Goal: Obtain resource: Download file/media

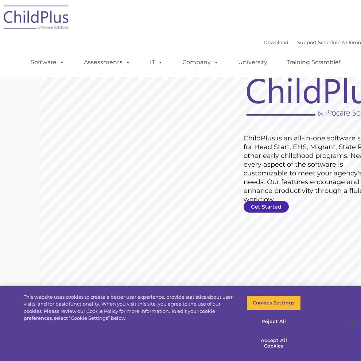
click at [244, 207] on link "Get Started" at bounding box center [266, 207] width 45 height 12
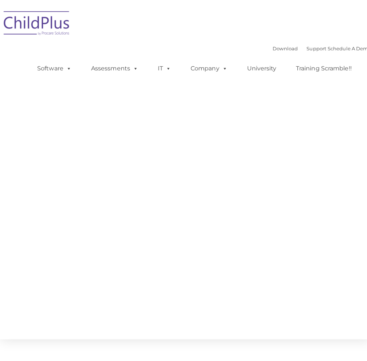
type input ""
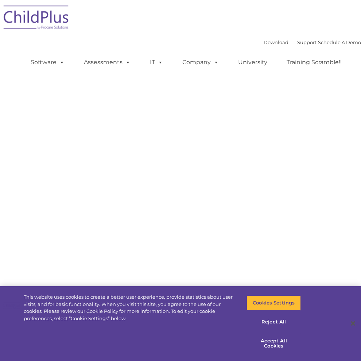
select select "MEDIUM"
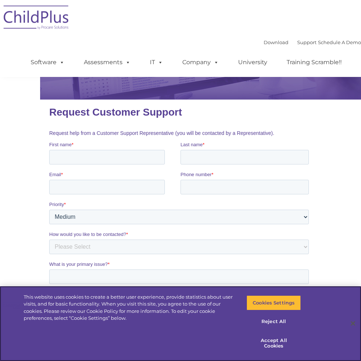
scroll to position [73, 0]
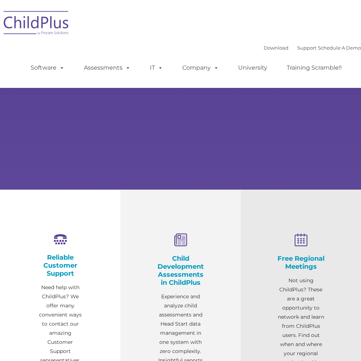
select select "MEDIUM"
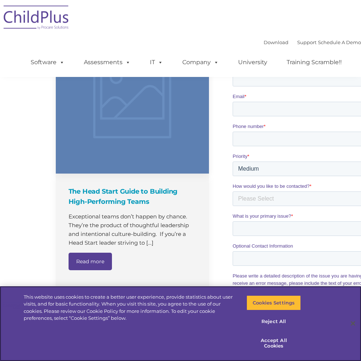
scroll to position [497, 0]
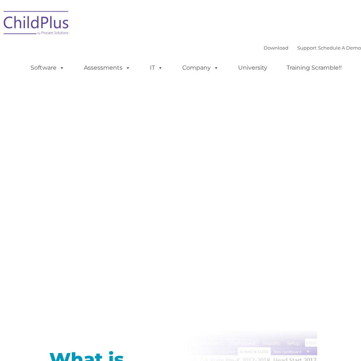
type input ""
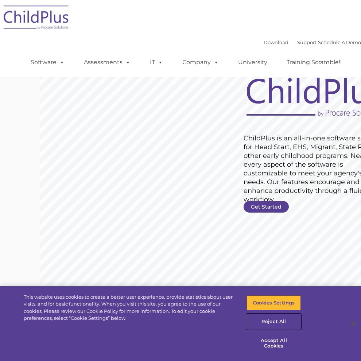
click at [281, 327] on button "Reject All" at bounding box center [274, 321] width 54 height 15
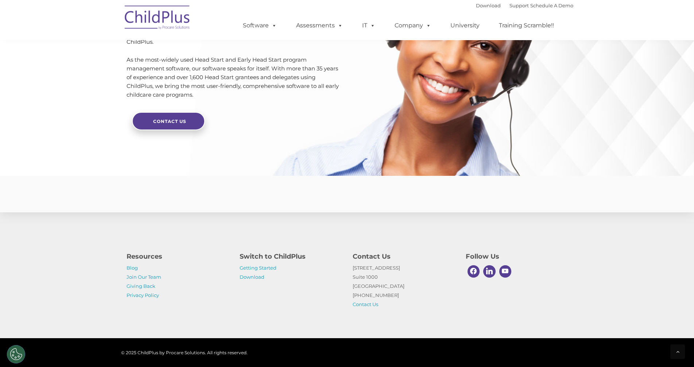
scroll to position [1688, 0]
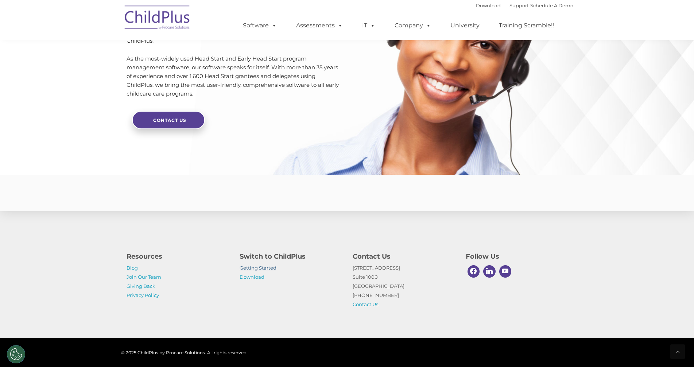
click at [251, 268] on link "Getting Started" at bounding box center [258, 268] width 37 height 6
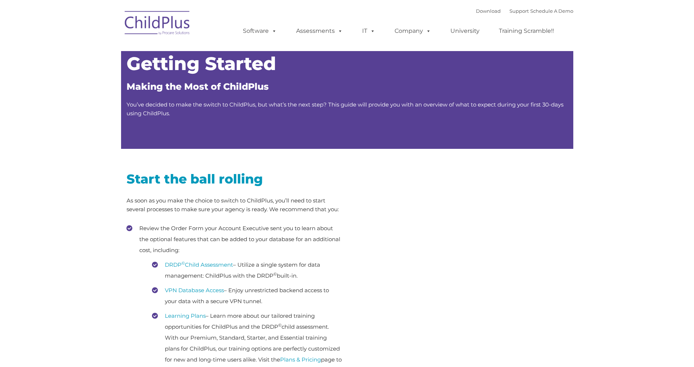
type input ""
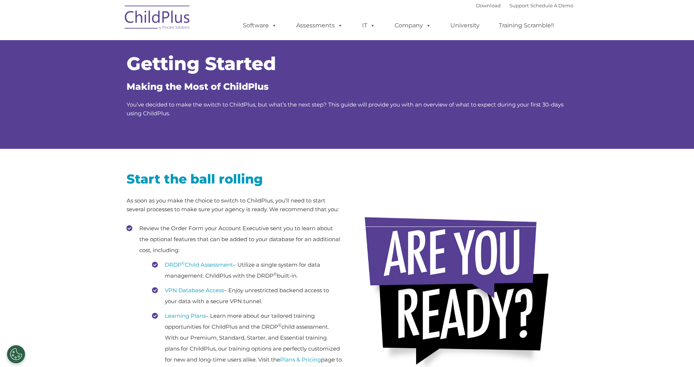
click at [155, 22] on img at bounding box center [157, 18] width 73 height 36
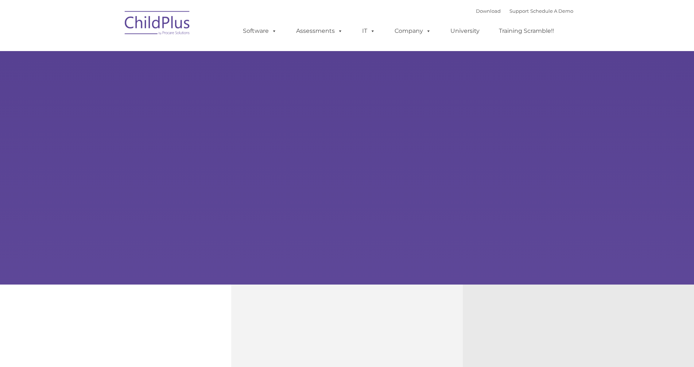
type input ""
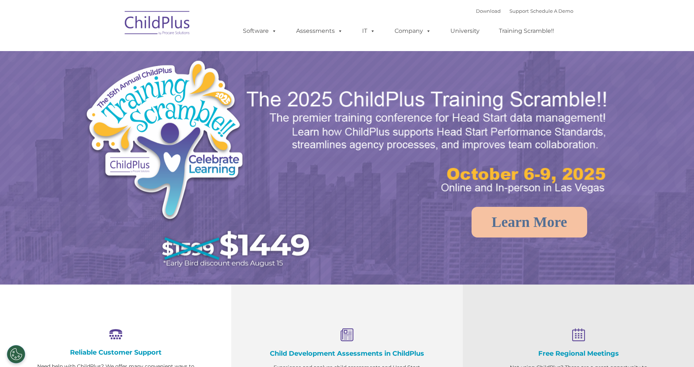
select select "MEDIUM"
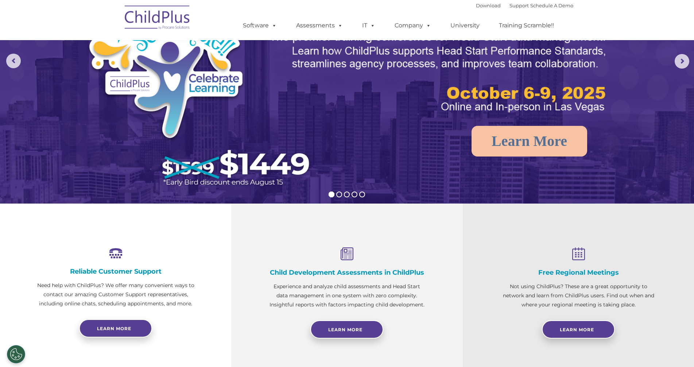
scroll to position [84, 0]
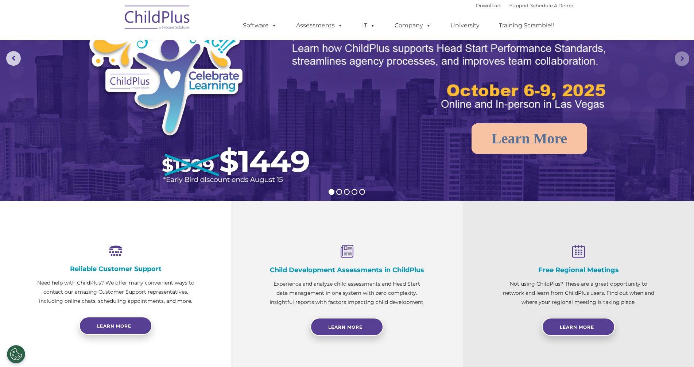
click at [681, 55] on rs-arrow at bounding box center [682, 58] width 15 height 15
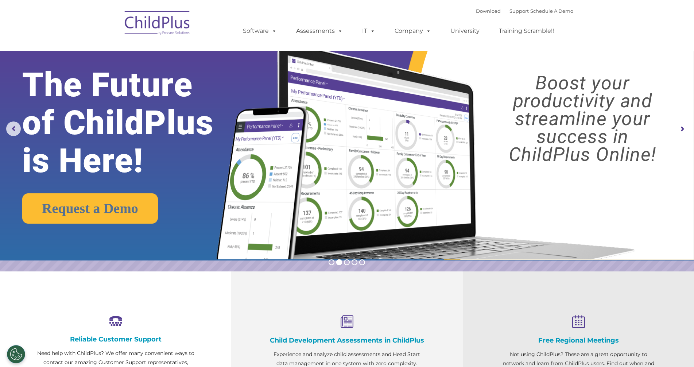
scroll to position [11, 0]
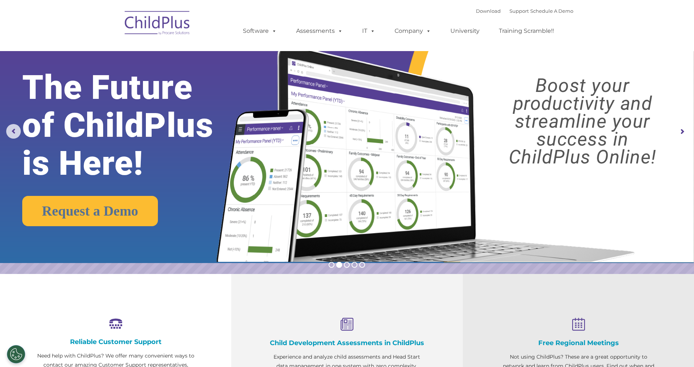
click at [678, 135] on rs-arrow at bounding box center [682, 131] width 15 height 15
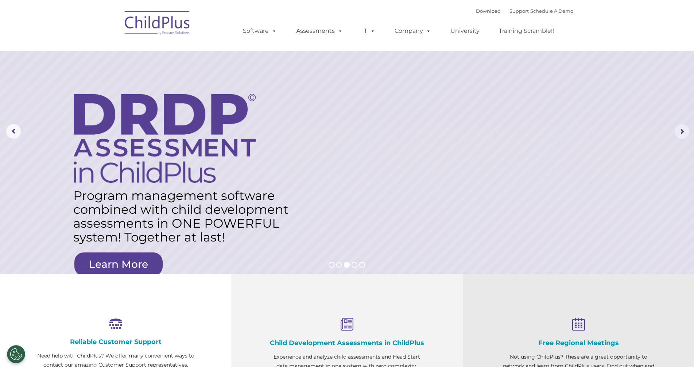
click at [681, 131] on rs-arrow at bounding box center [682, 131] width 15 height 15
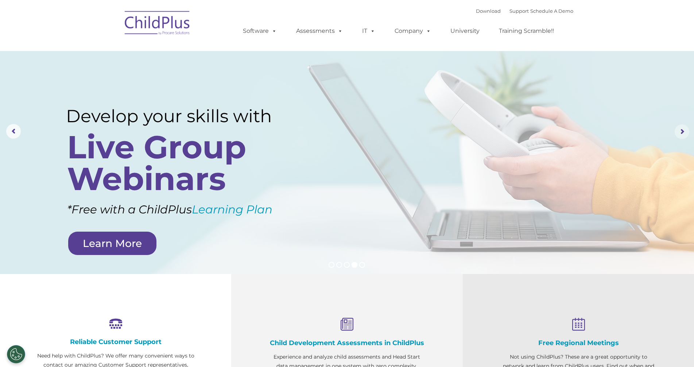
click at [681, 130] on rs-arrow at bounding box center [682, 131] width 15 height 15
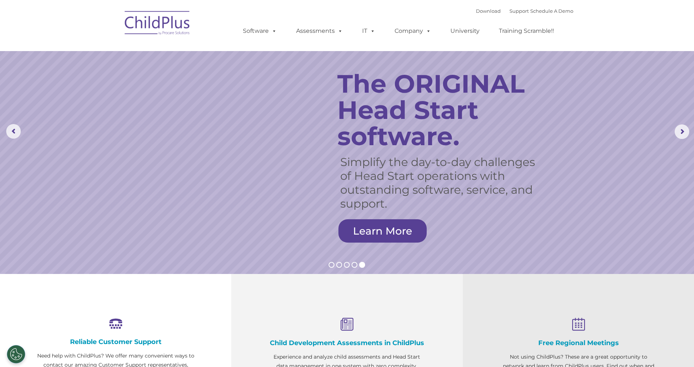
scroll to position [0, 0]
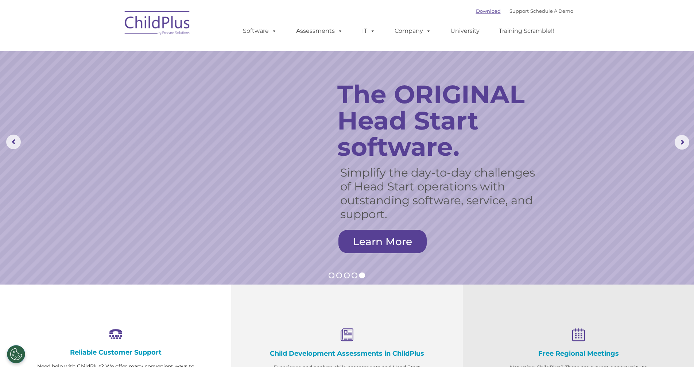
click at [478, 14] on link "Download" at bounding box center [488, 11] width 25 height 6
